Goal: Navigation & Orientation: Go to known website

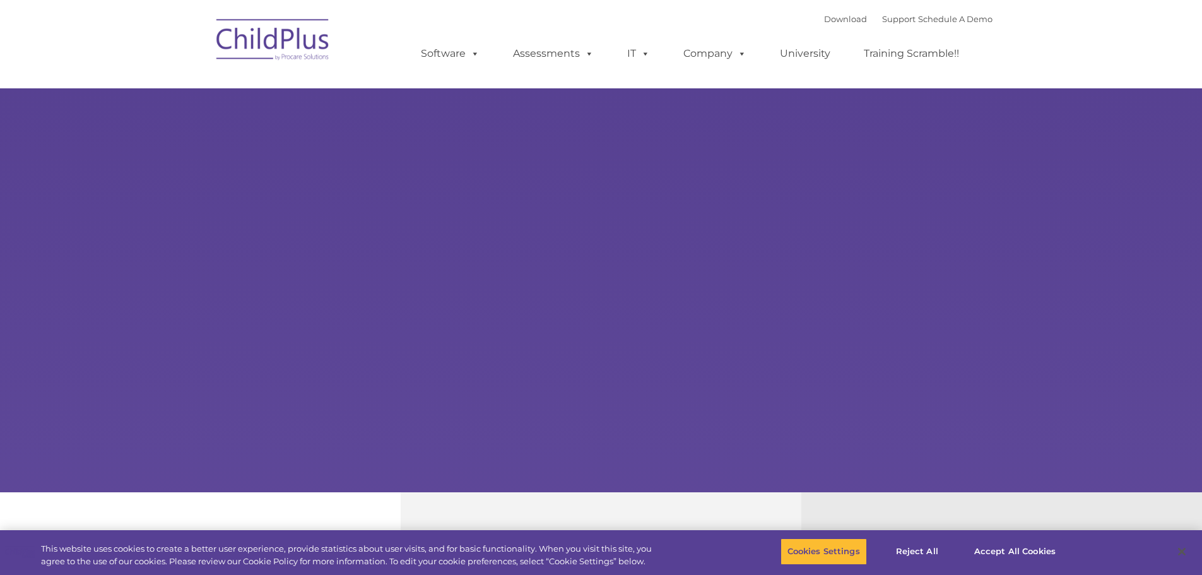
select select "MEDIUM"
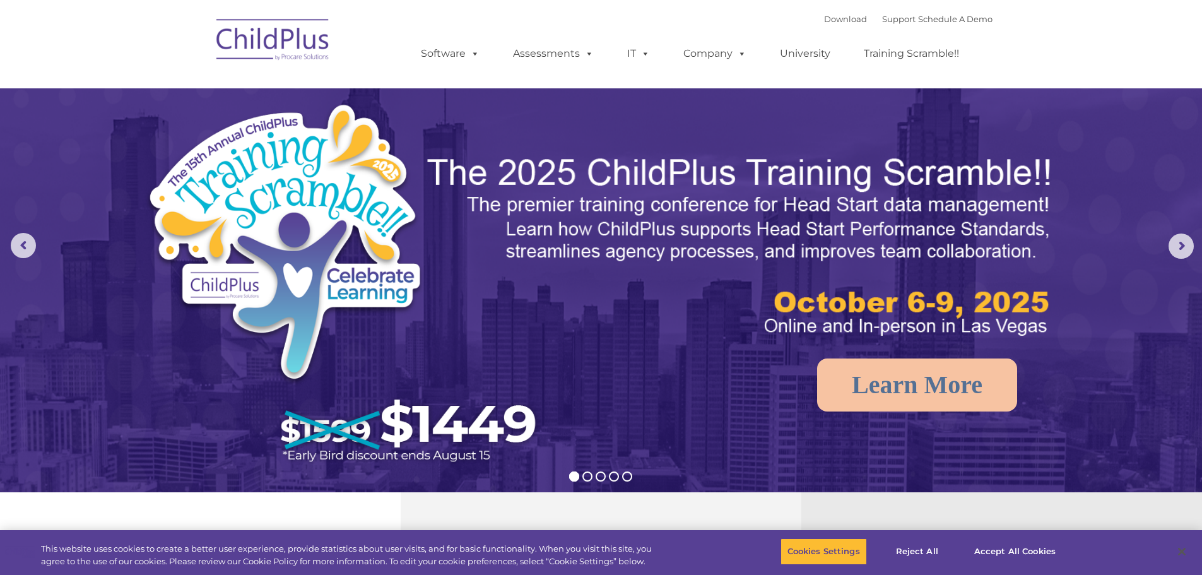
click at [267, 48] on img at bounding box center [273, 41] width 126 height 63
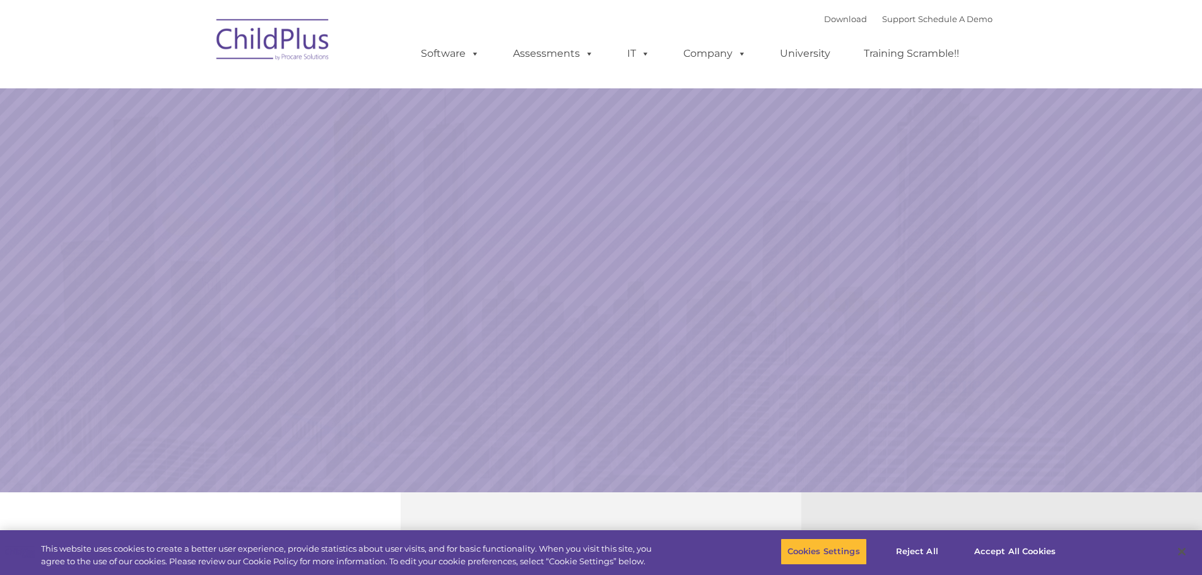
select select "MEDIUM"
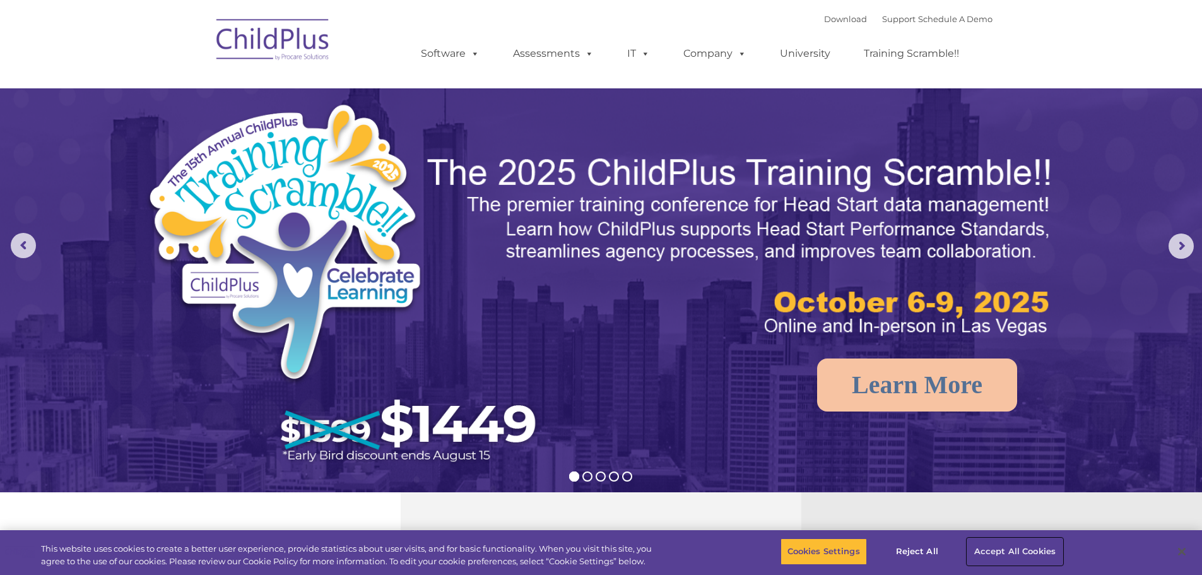
click at [1019, 553] on button "Accept All Cookies" at bounding box center [1015, 551] width 95 height 27
